Goal: Task Accomplishment & Management: Manage account settings

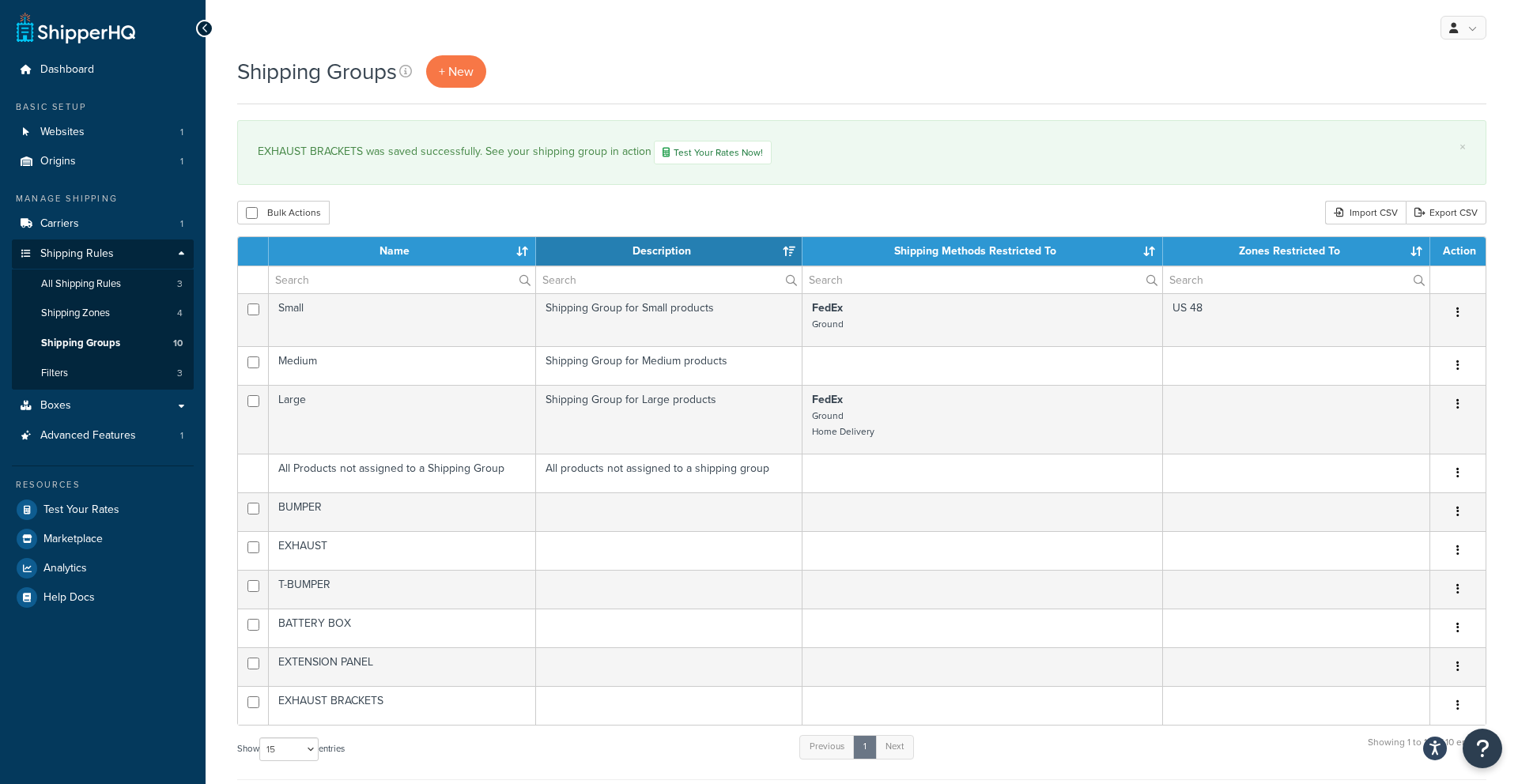
select select "15"
click at [70, 222] on span "Carriers" at bounding box center [60, 224] width 39 height 13
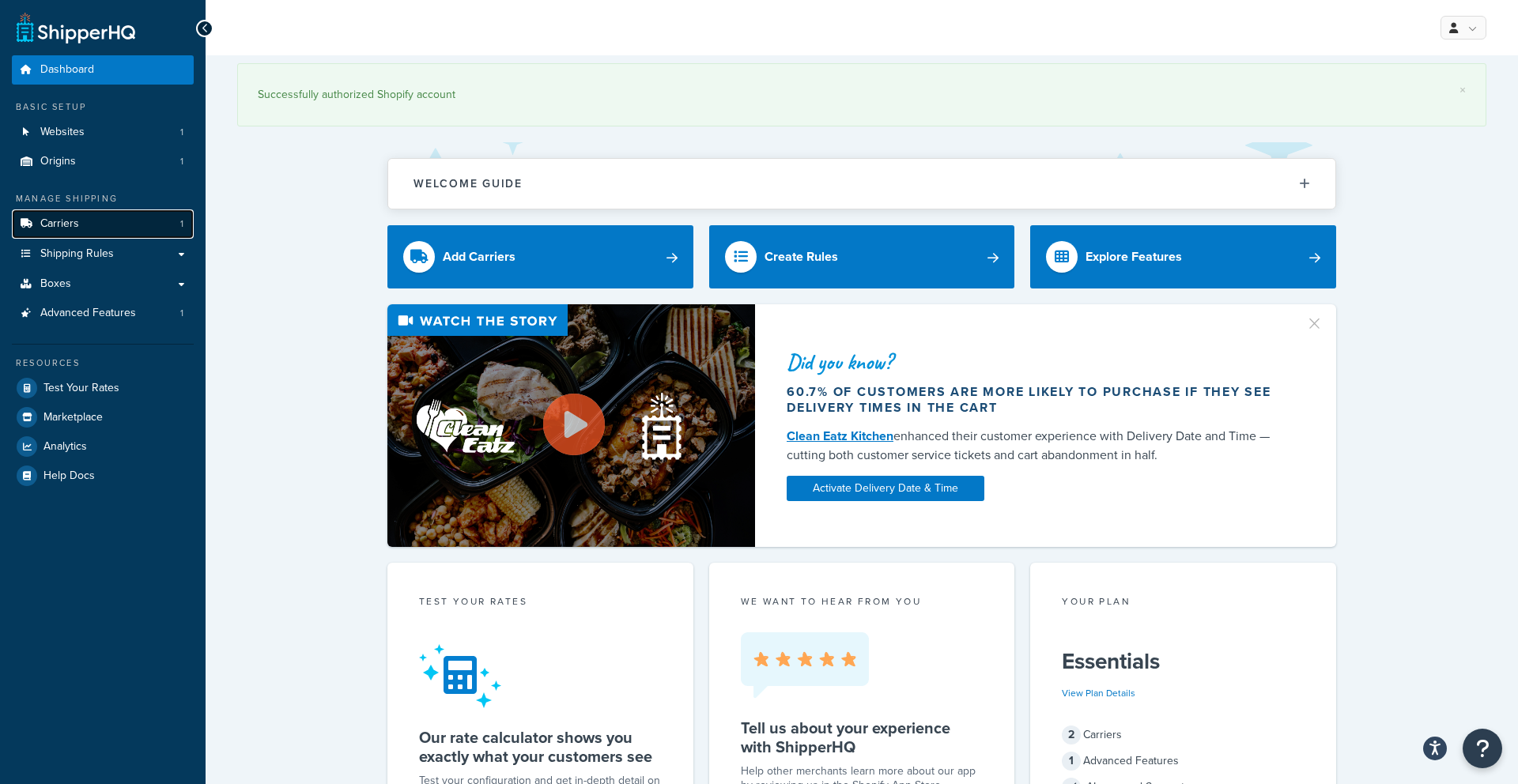
click at [85, 223] on link "Carriers 1" at bounding box center [102, 224] width 182 height 29
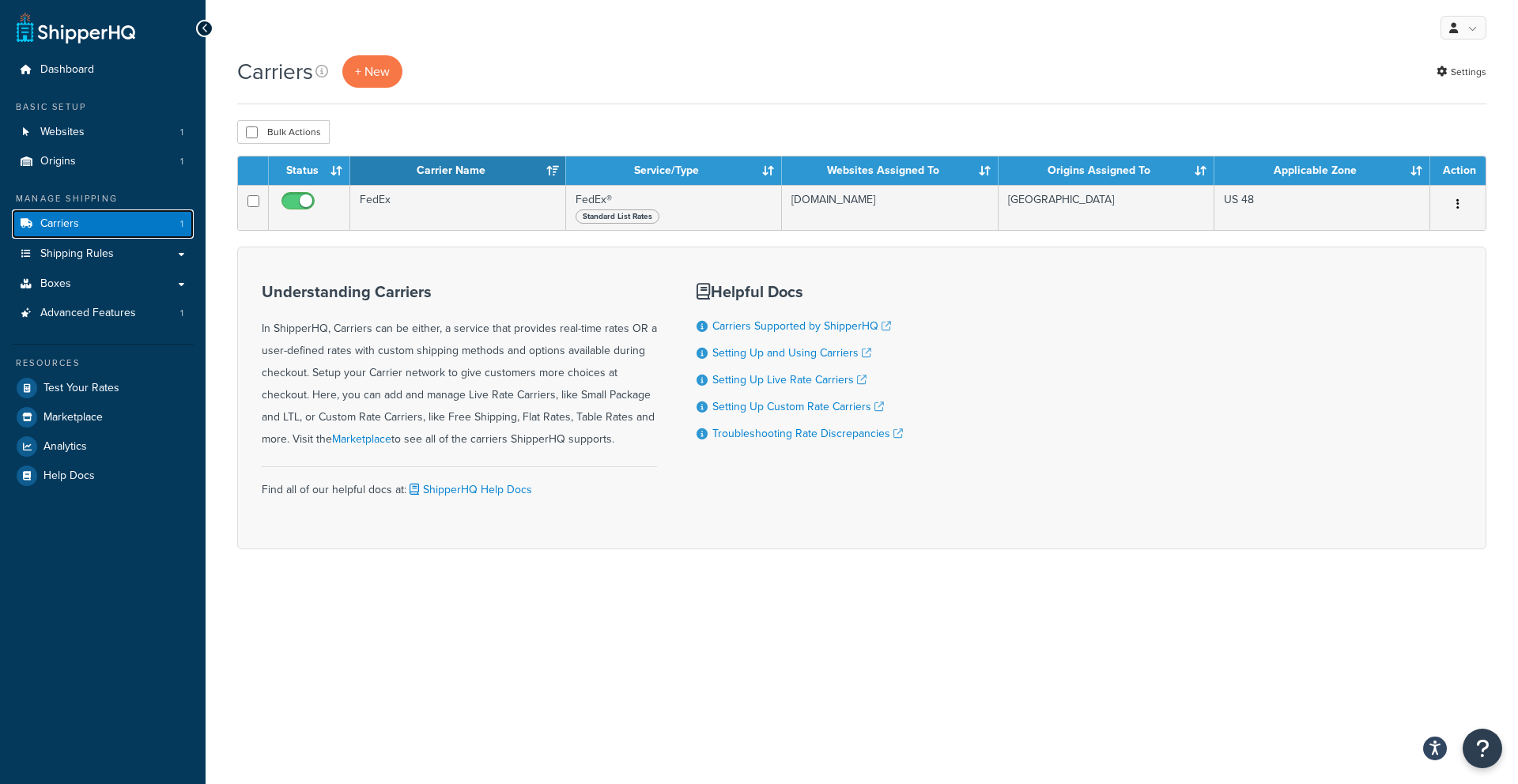
click at [85, 223] on link "Carriers 1" at bounding box center [102, 224] width 182 height 29
drag, startPoint x: 0, startPoint y: 0, endPoint x: 85, endPoint y: 223, distance: 238.7
click at [85, 223] on link "Carriers 1" at bounding box center [102, 224] width 182 height 29
click at [89, 248] on span "Shipping Rules" at bounding box center [77, 254] width 74 height 13
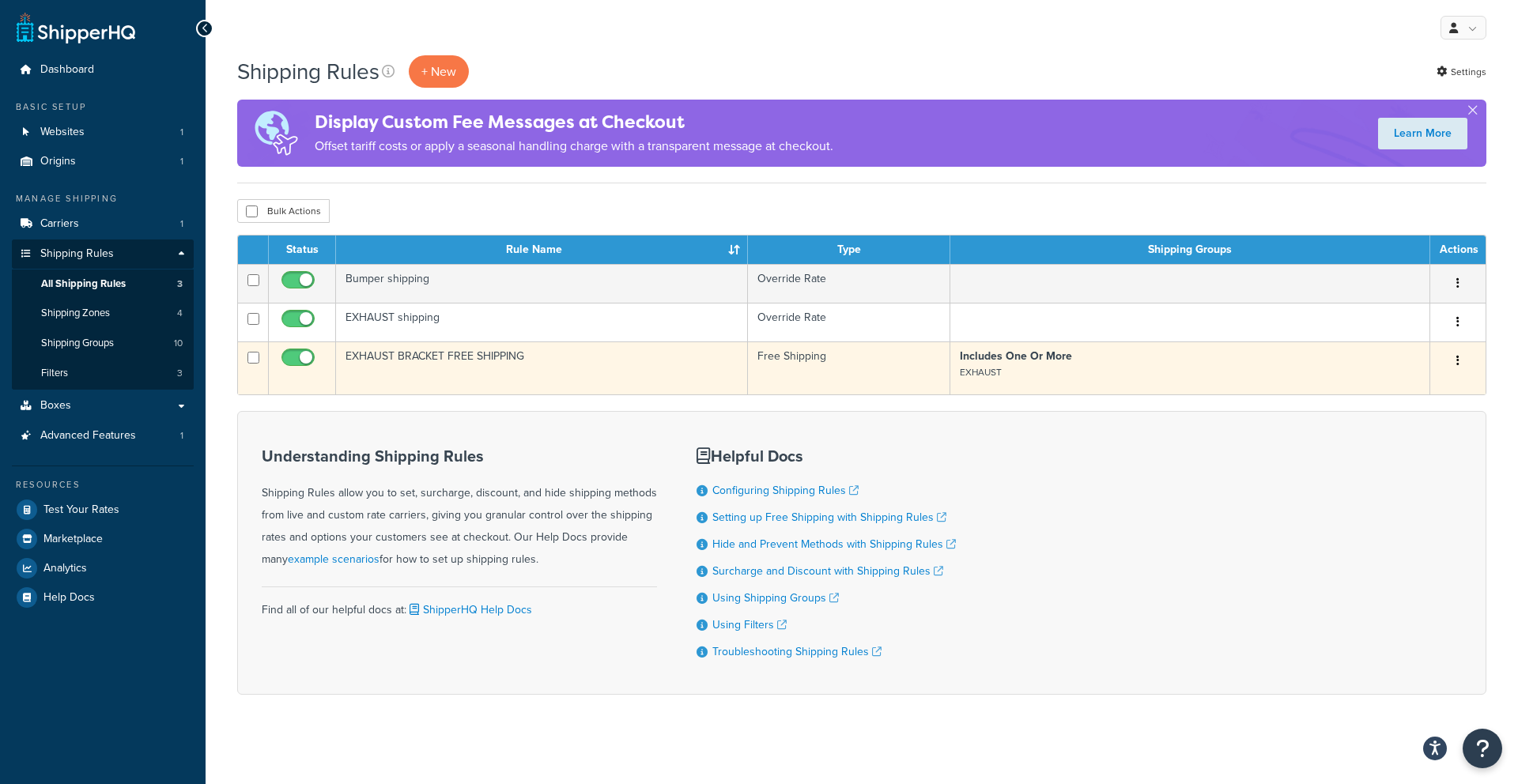
click at [1464, 357] on button "button" at bounding box center [1457, 361] width 22 height 26
click at [1417, 399] on link "Edit" at bounding box center [1405, 390] width 125 height 32
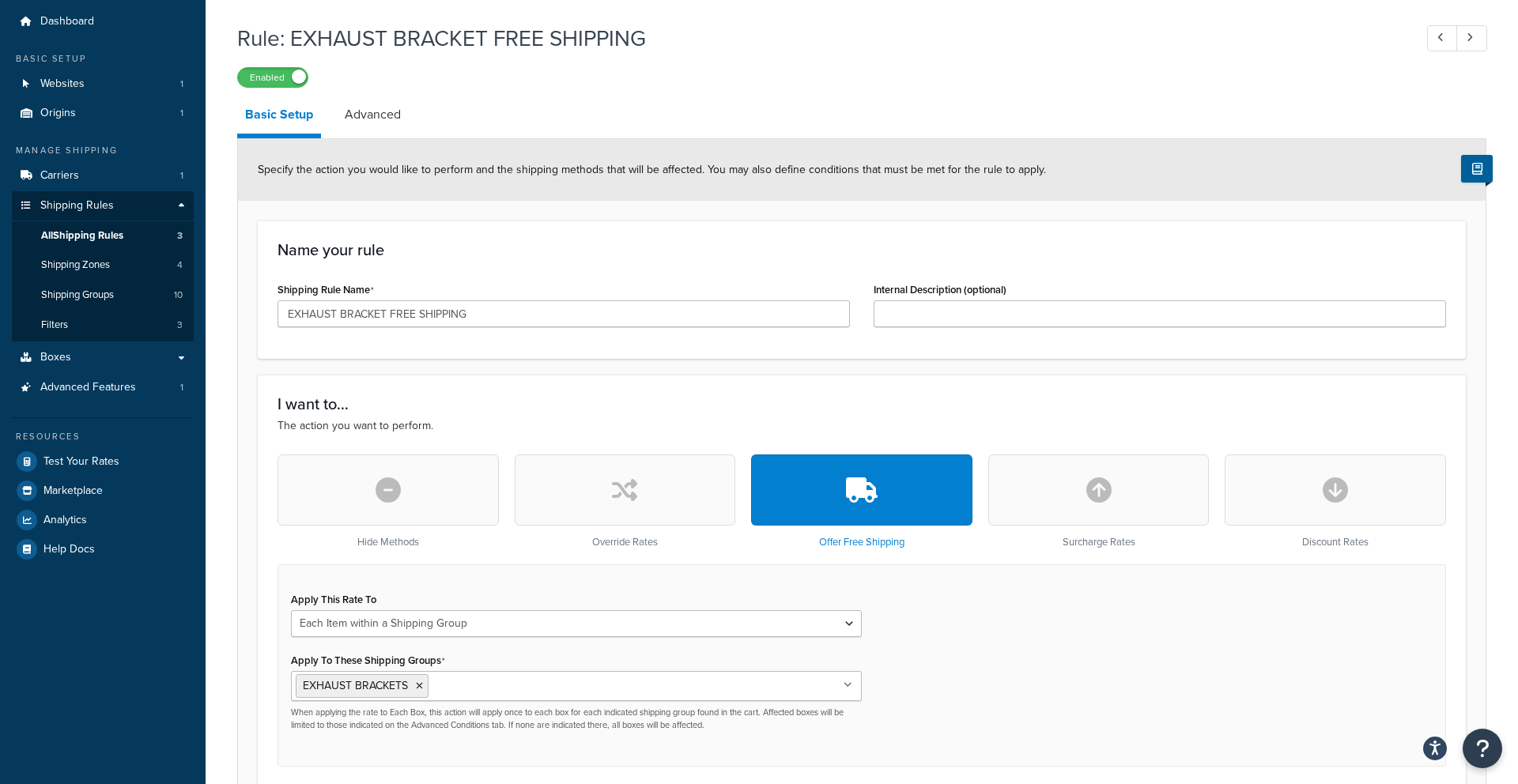
scroll to position [41, 0]
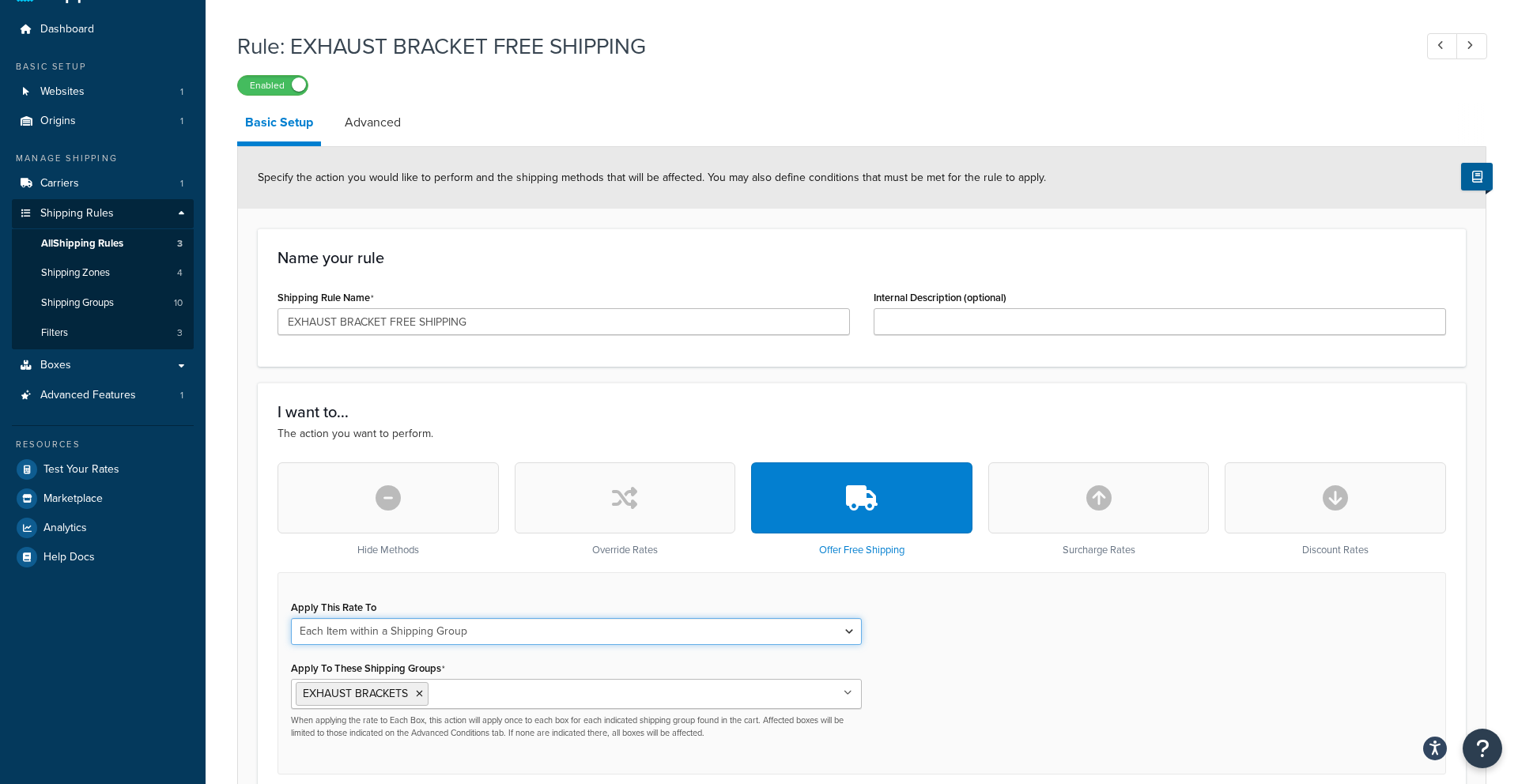
click at [728, 635] on select "Each Shipment in the Cart Each Shipping Group in the Cart Each Item within a Sh…" at bounding box center [576, 632] width 570 height 27
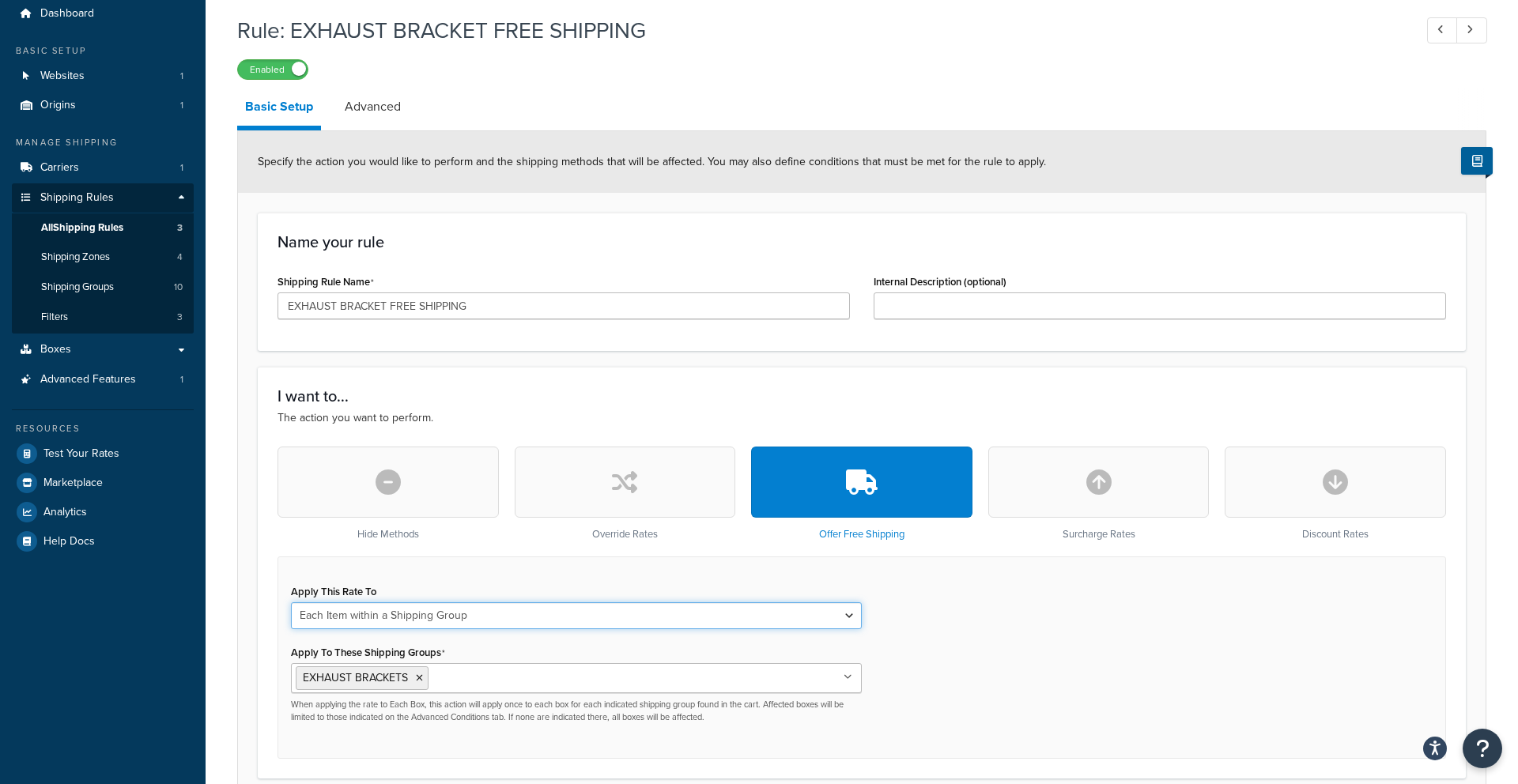
scroll to position [51, 0]
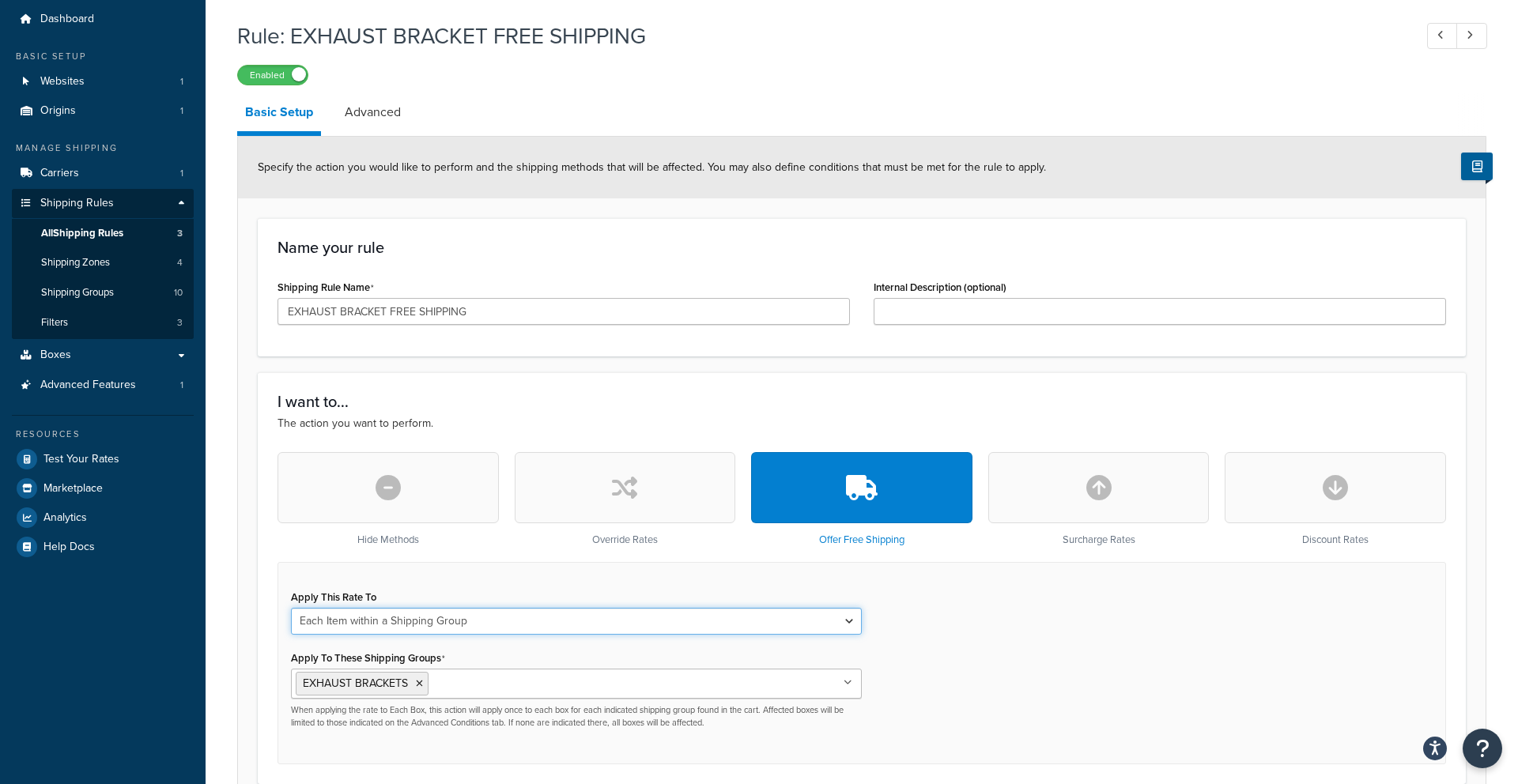
click at [474, 624] on select "Each Shipment in the Cart Each Shipping Group in the Cart Each Item within a Sh…" at bounding box center [576, 621] width 570 height 27
click at [291, 607] on select "Each Shipment in the Cart Each Shipping Group in the Cart Each Item within a Sh…" at bounding box center [576, 621] width 570 height 27
click at [500, 627] on select "Each Shipment in the Cart Each Shipping Group in the Cart Each Item within a Sh…" at bounding box center [576, 621] width 570 height 27
click at [449, 621] on select "Each Shipment in the Cart Each Shipping Group in the Cart Each Item within a Sh…" at bounding box center [576, 620] width 570 height 27
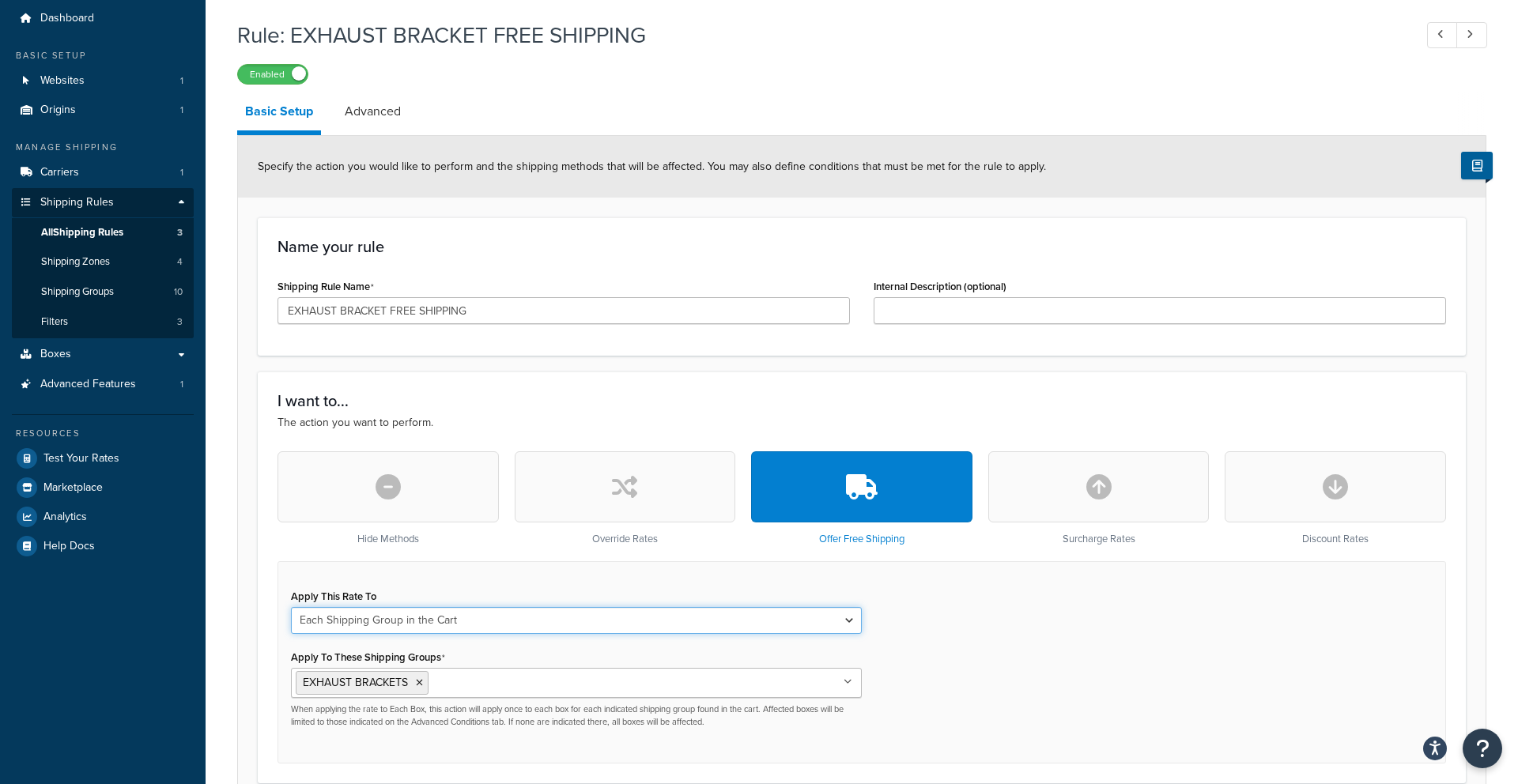
select select "ITEM"
click at [291, 607] on select "Each Shipment in the Cart Each Shipping Group in the Cart Each Item within a Sh…" at bounding box center [576, 620] width 570 height 27
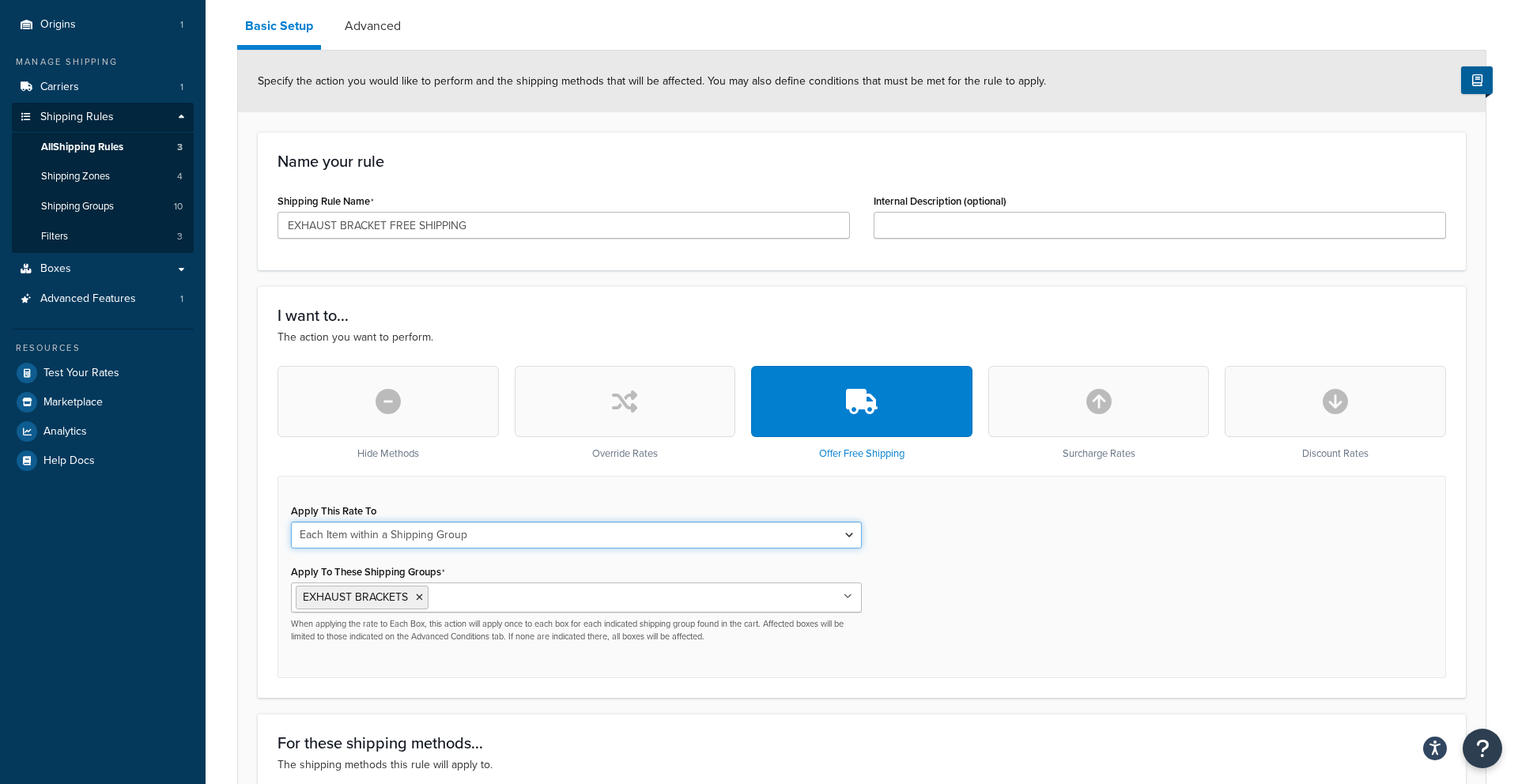
click at [463, 538] on select "Each Shipment in the Cart Each Shipping Group in the Cart Each Item within a Sh…" at bounding box center [576, 535] width 570 height 27
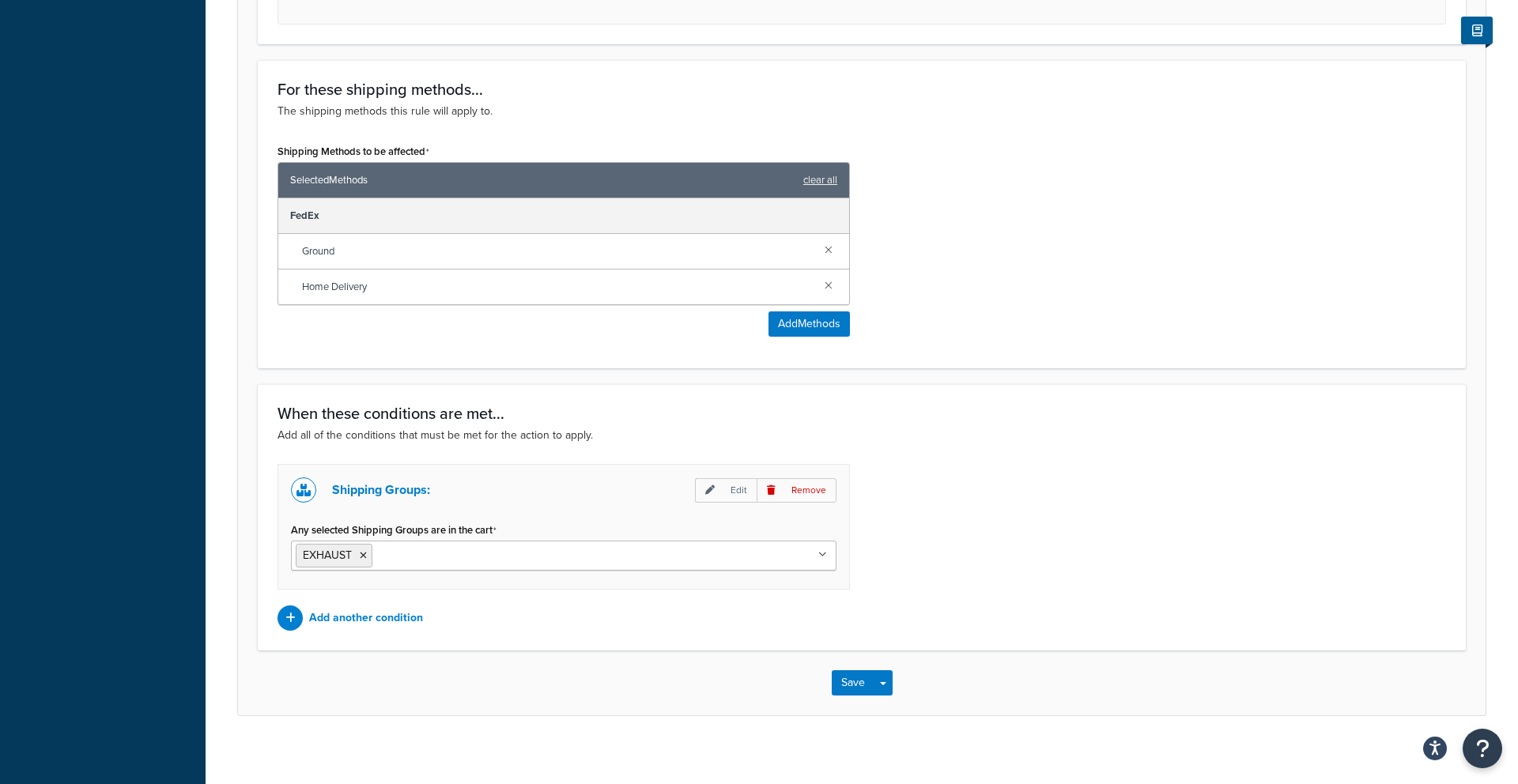
scroll to position [801, 0]
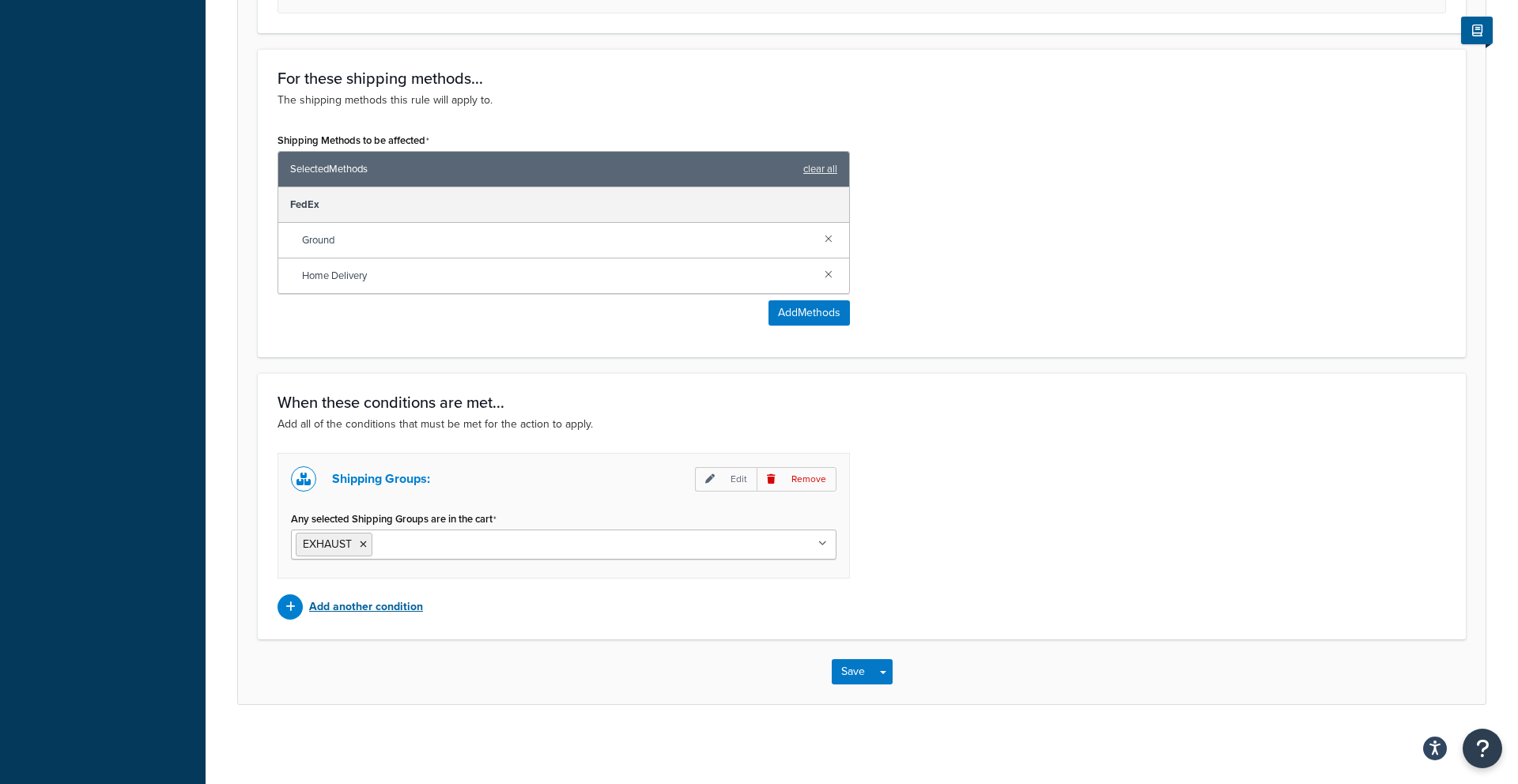
click at [359, 603] on p "Add another condition" at bounding box center [366, 607] width 114 height 22
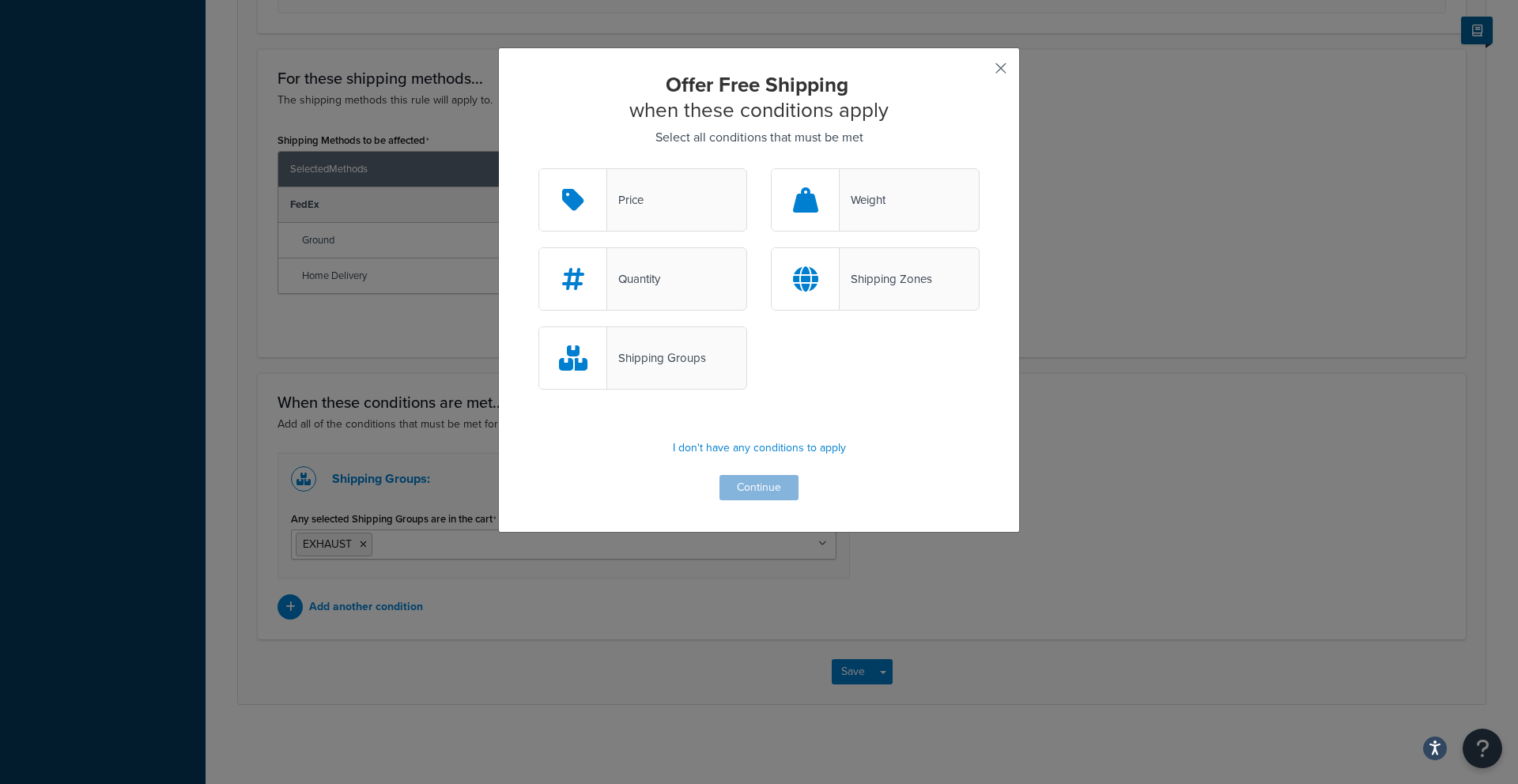
click at [979, 73] on button "button" at bounding box center [977, 74] width 4 height 4
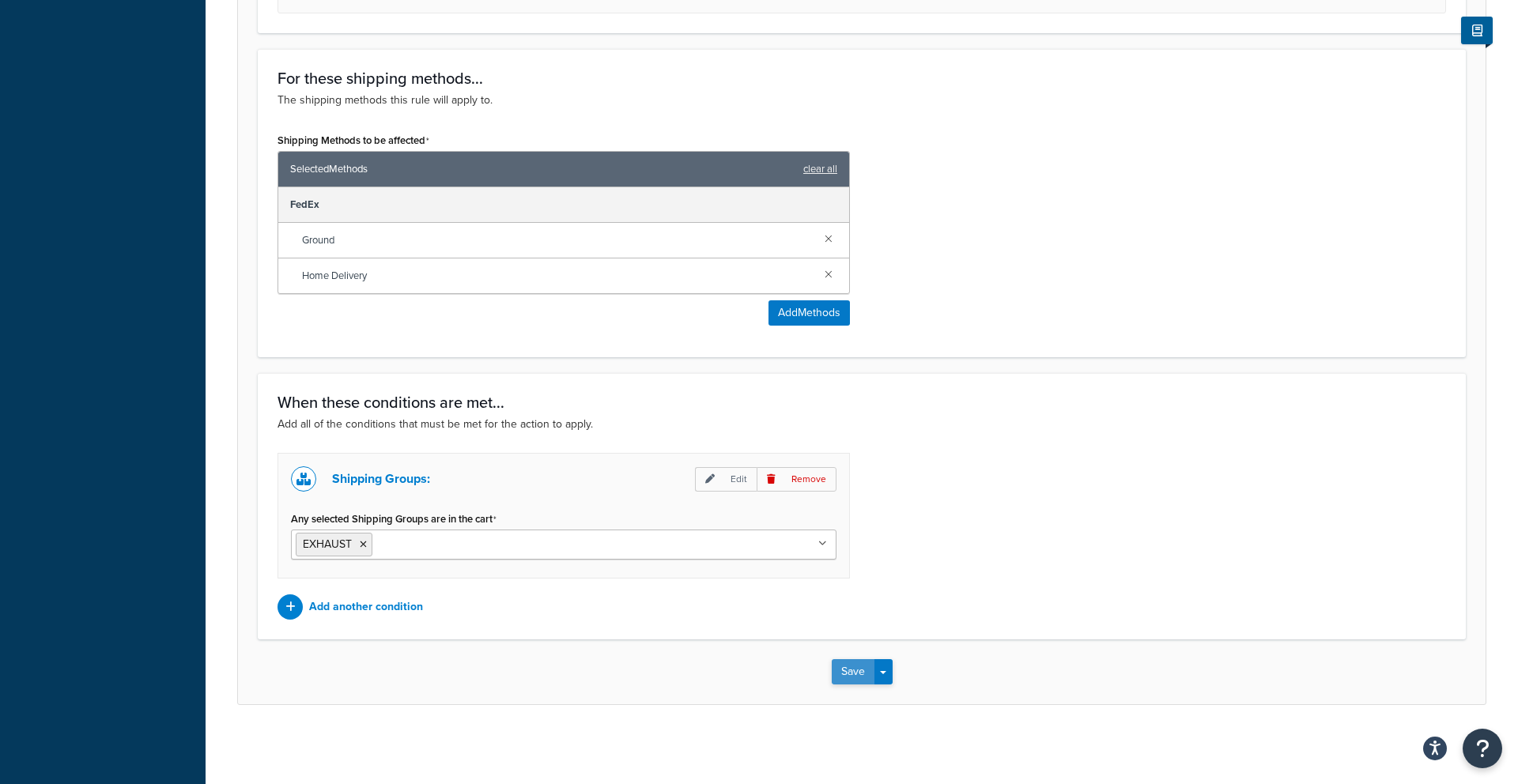
click at [855, 674] on button "Save" at bounding box center [852, 671] width 42 height 26
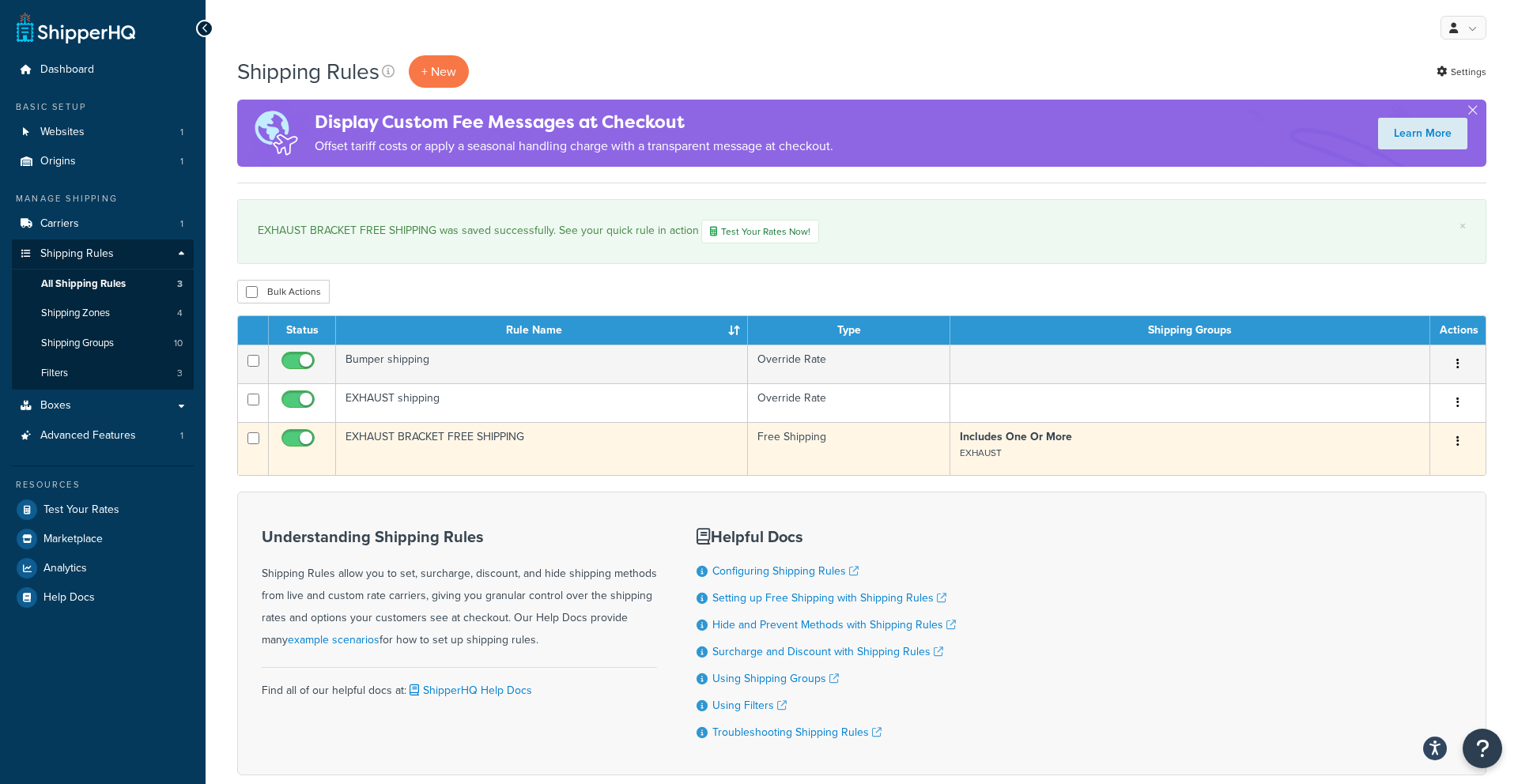
click at [1457, 438] on icon "button" at bounding box center [1458, 440] width 3 height 11
click at [1402, 471] on link "Edit" at bounding box center [1405, 471] width 125 height 32
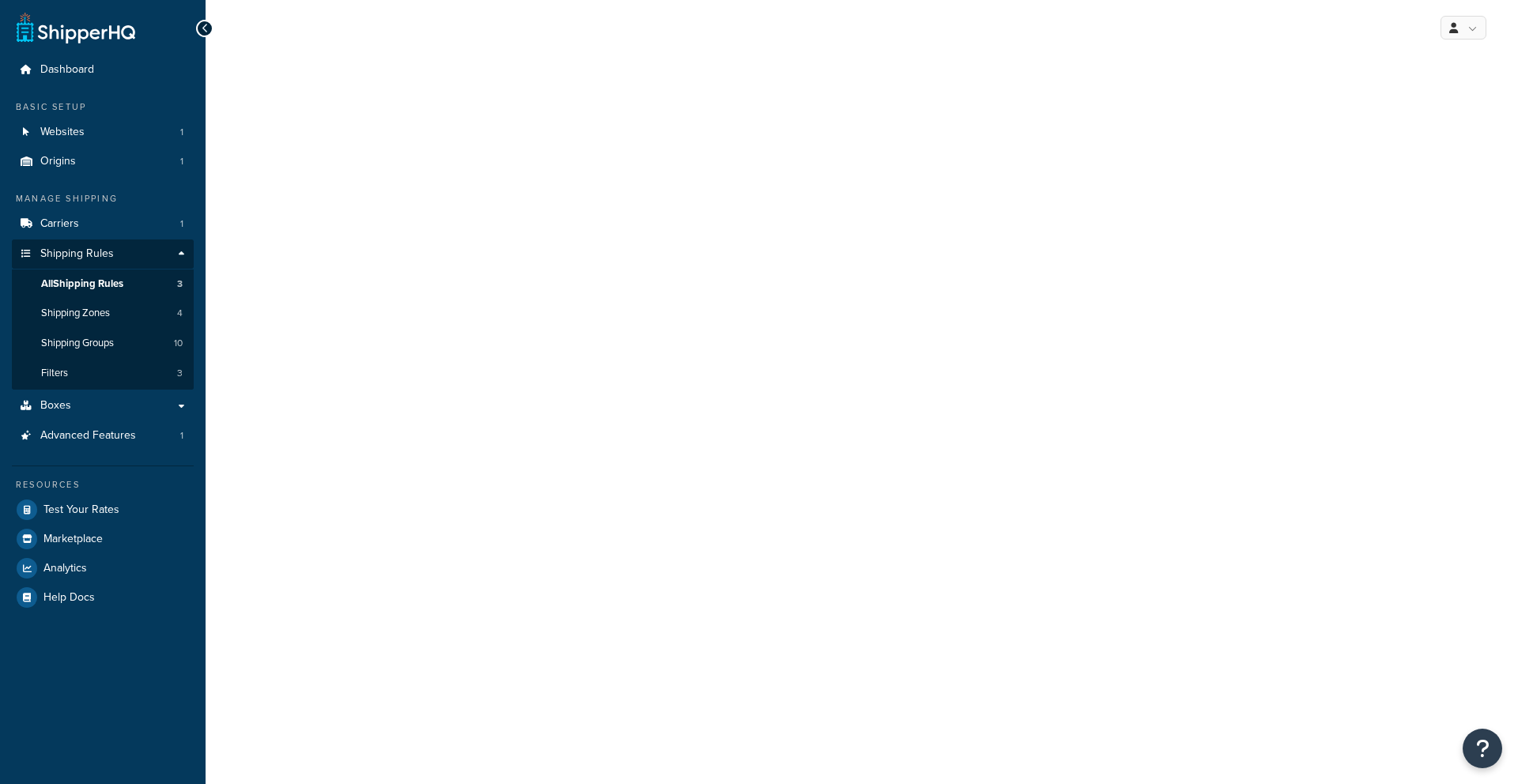
select select "ITEM"
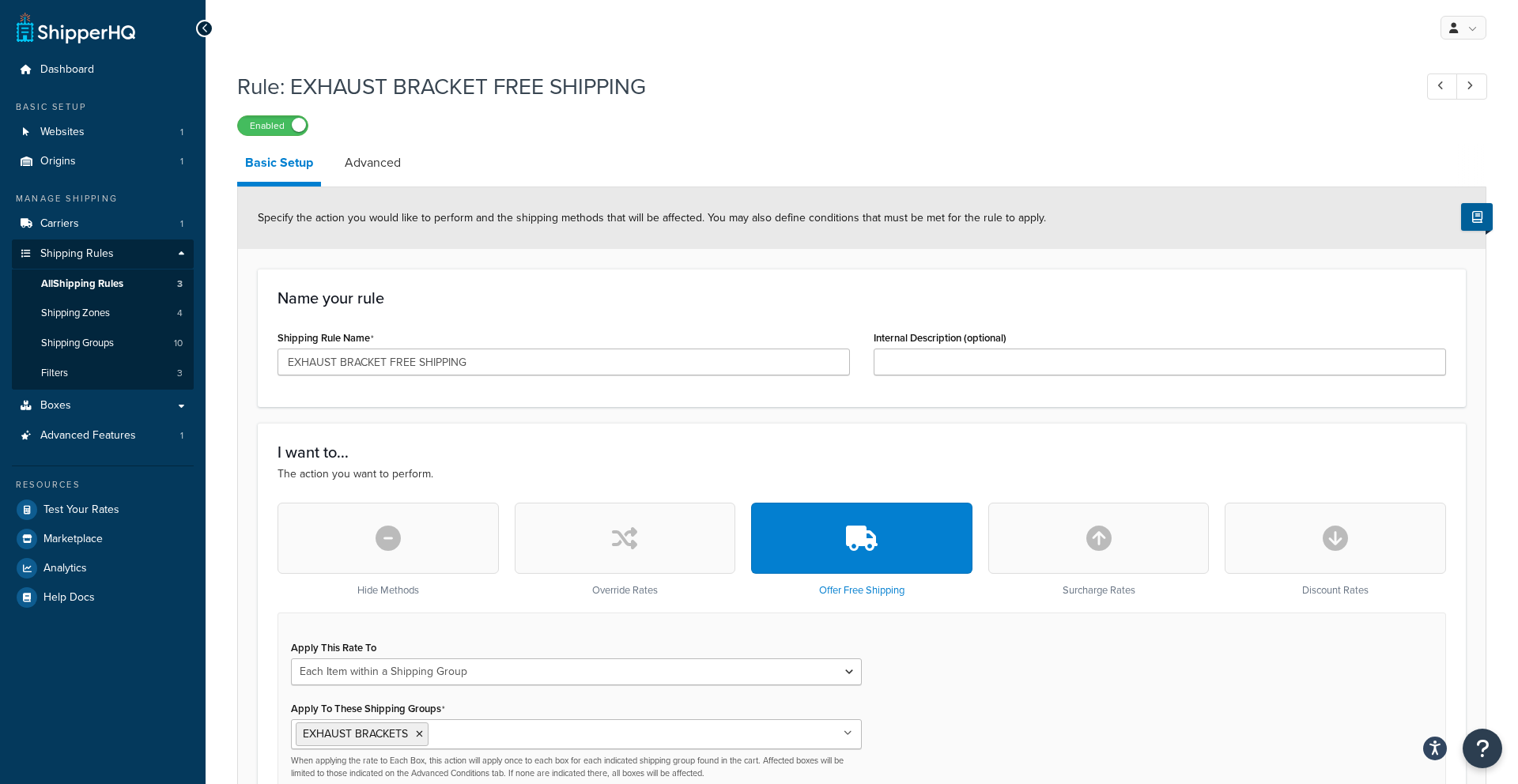
drag, startPoint x: 298, startPoint y: 739, endPoint x: 681, endPoint y: 735, distance: 383.0
click at [622, 770] on div "EXHAUST BRACKETS BATTERY BOX BUMPER EXHAUST EXTENSION PANEL Large Medium Small …" at bounding box center [576, 749] width 570 height 60
